Goal: Information Seeking & Learning: Learn about a topic

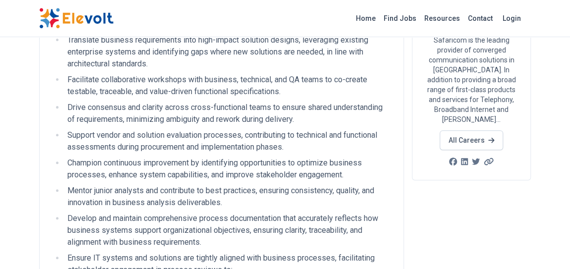
scroll to position [127, 0]
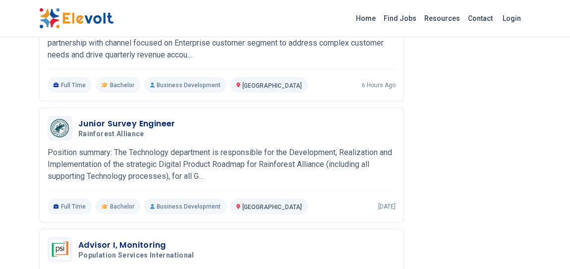
scroll to position [1068, 0]
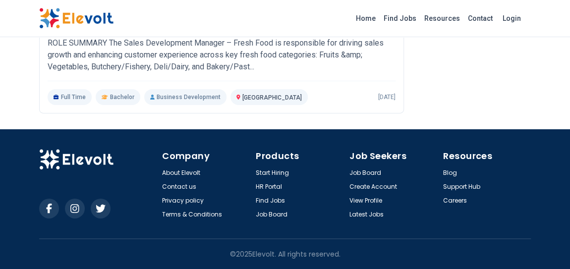
scroll to position [1675, 0]
